Goal: Task Accomplishment & Management: Manage account settings

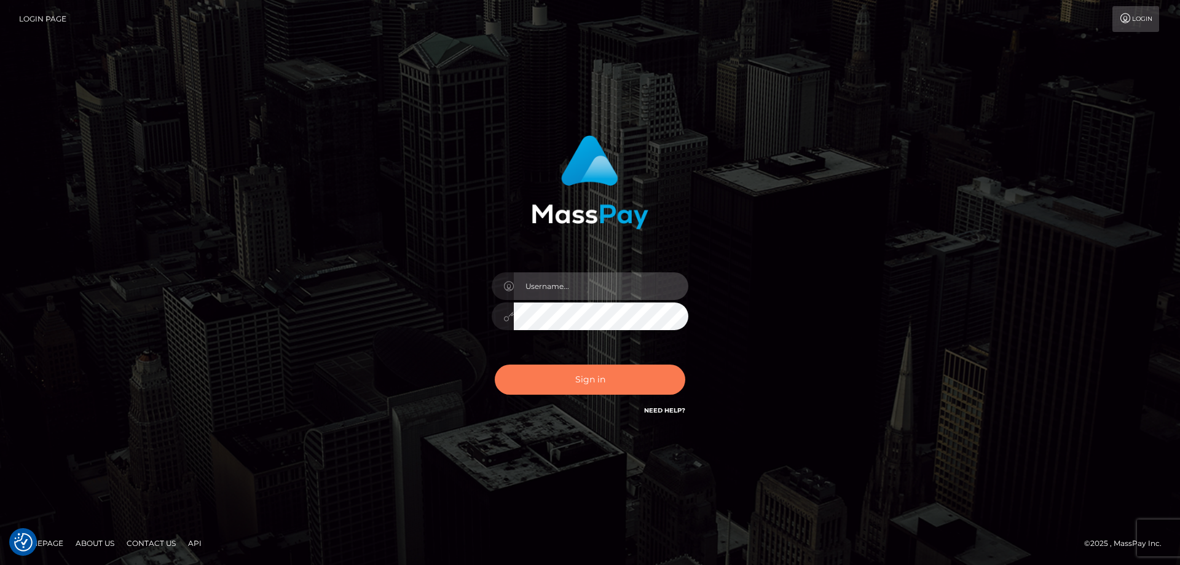
type input "angie.ctfo"
click at [607, 382] on button "Sign in" at bounding box center [590, 380] width 191 height 30
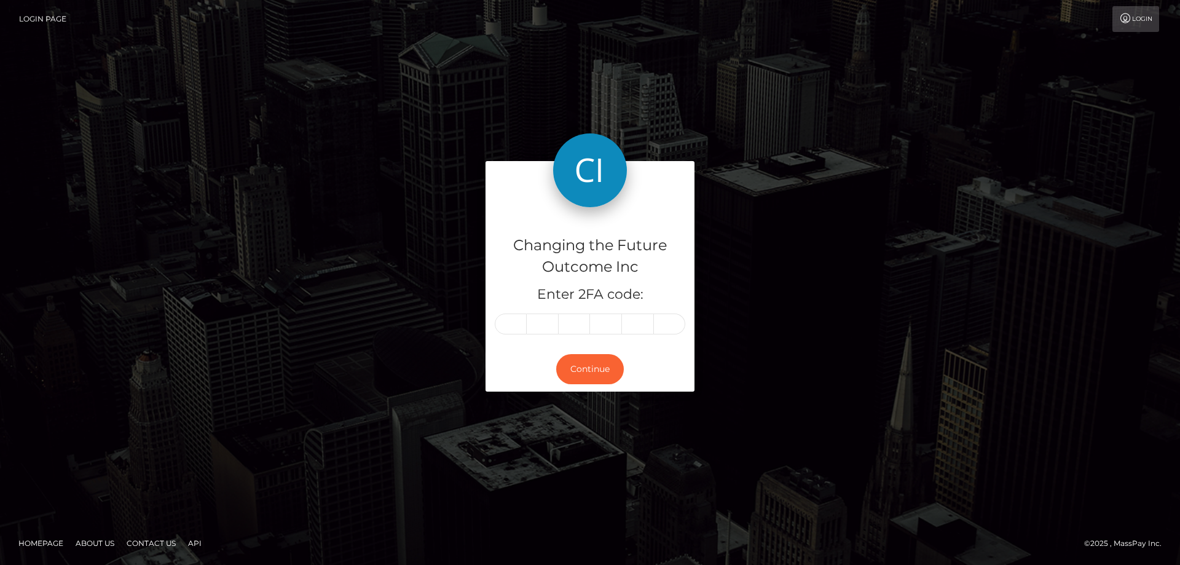
click at [517, 320] on input "text" at bounding box center [511, 324] width 32 height 21
type input "5"
type input "6"
type input "1"
type input "0"
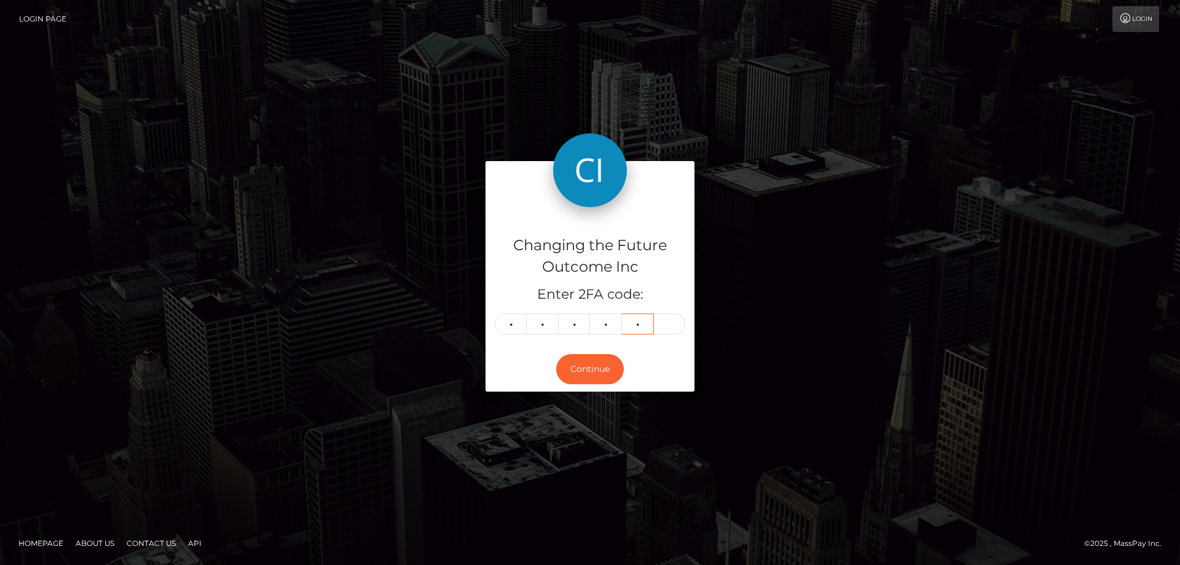
type input "4"
click at [512, 318] on input "5" at bounding box center [511, 324] width 32 height 21
type input "5"
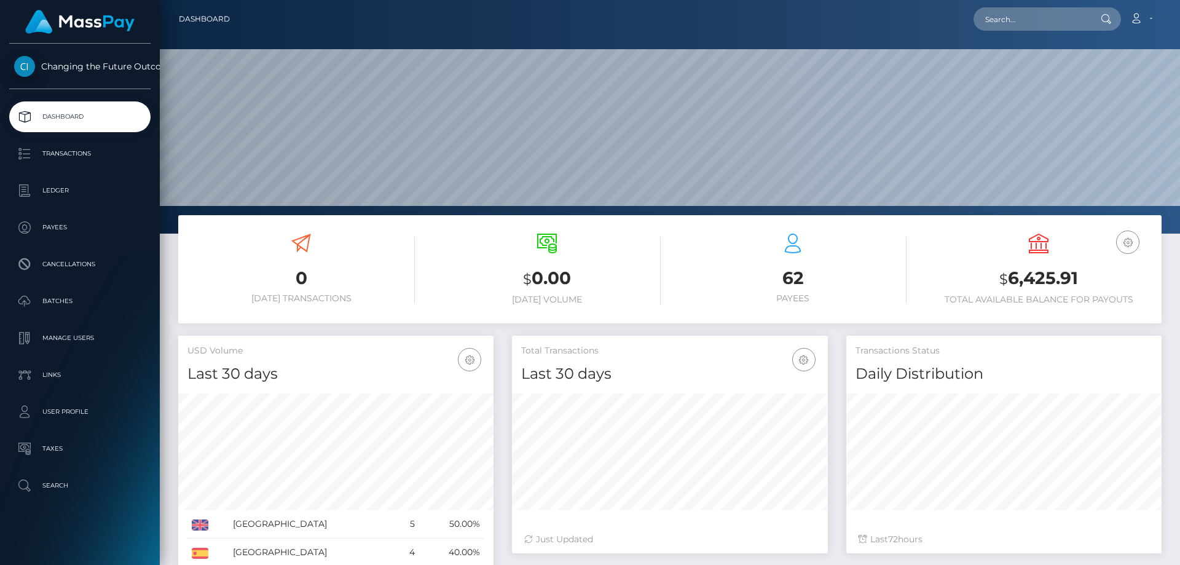
scroll to position [218, 316]
